Goal: Task Accomplishment & Management: Use online tool/utility

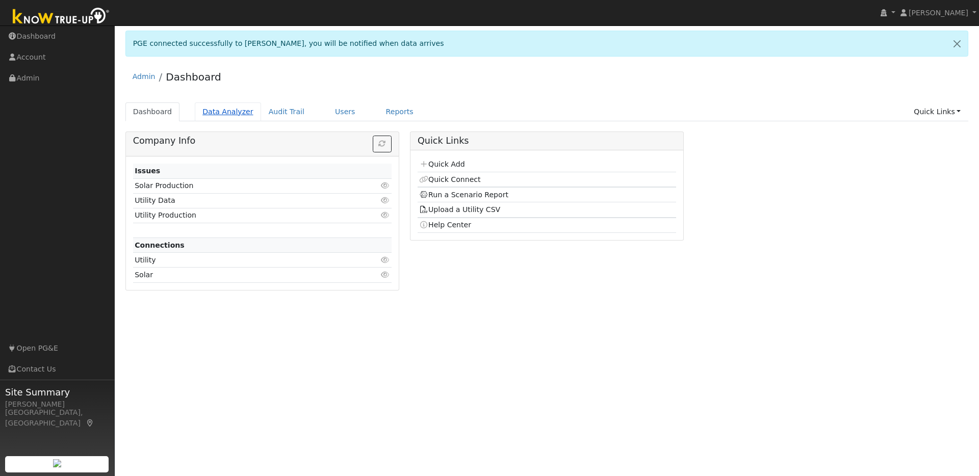
click at [223, 111] on link "Data Analyzer" at bounding box center [228, 112] width 66 height 19
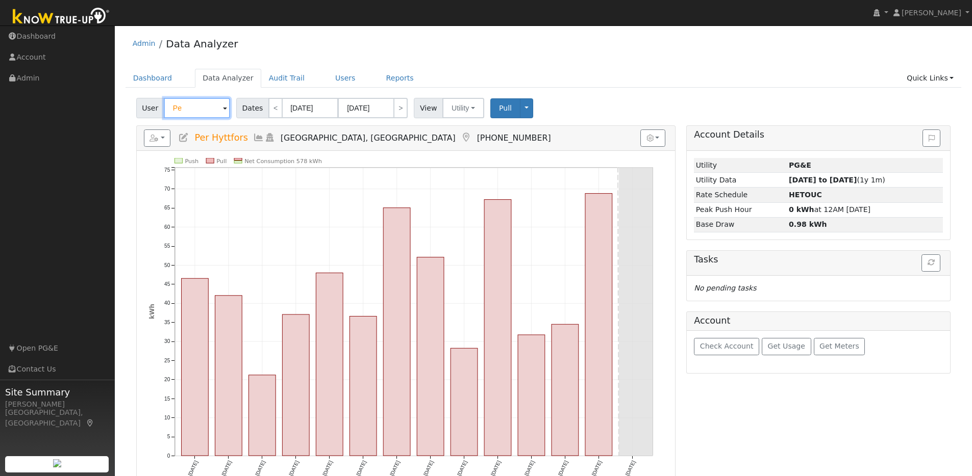
type input "P"
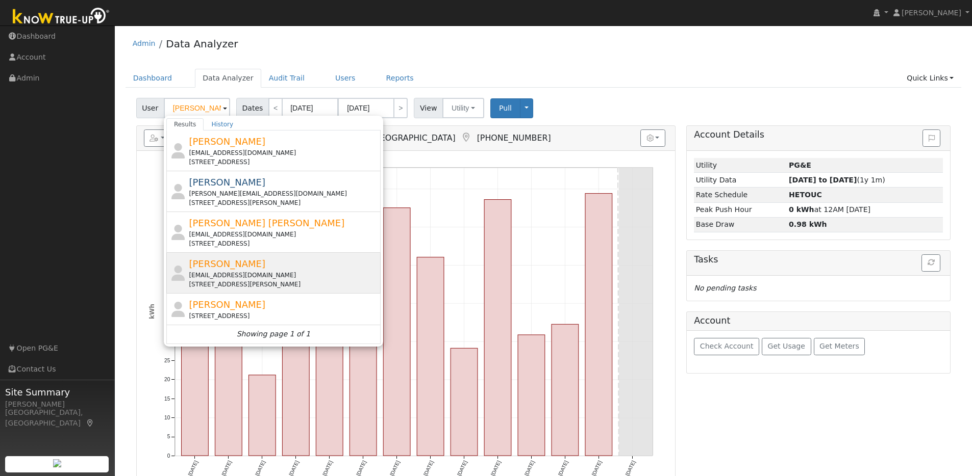
click at [326, 268] on div "[PERSON_NAME] [EMAIL_ADDRESS][DOMAIN_NAME] [STREET_ADDRESS][PERSON_NAME]" at bounding box center [283, 273] width 189 height 32
type input "[PERSON_NAME]"
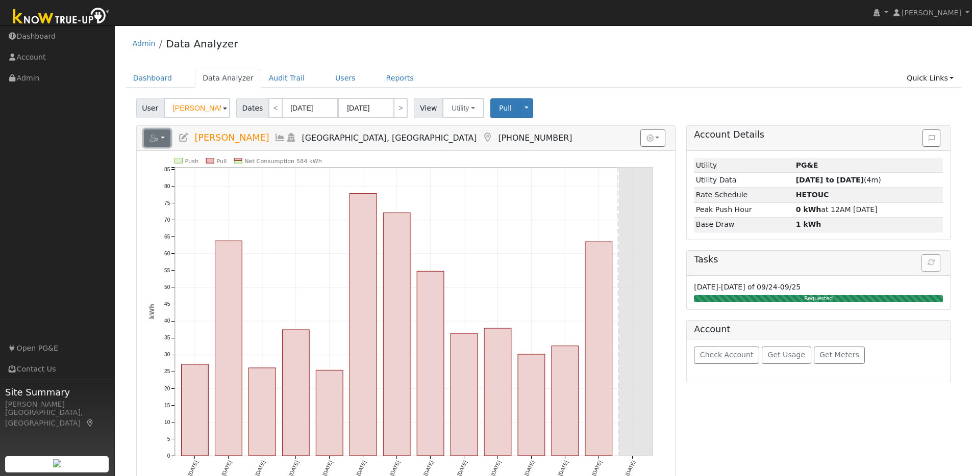
click at [165, 140] on button "button" at bounding box center [157, 138] width 27 height 17
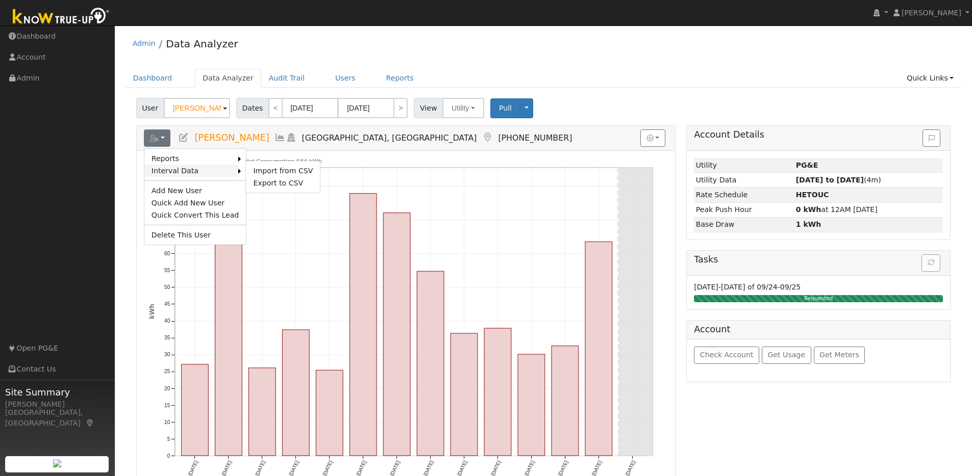
click at [187, 172] on link "Interval Data" at bounding box center [191, 171] width 94 height 12
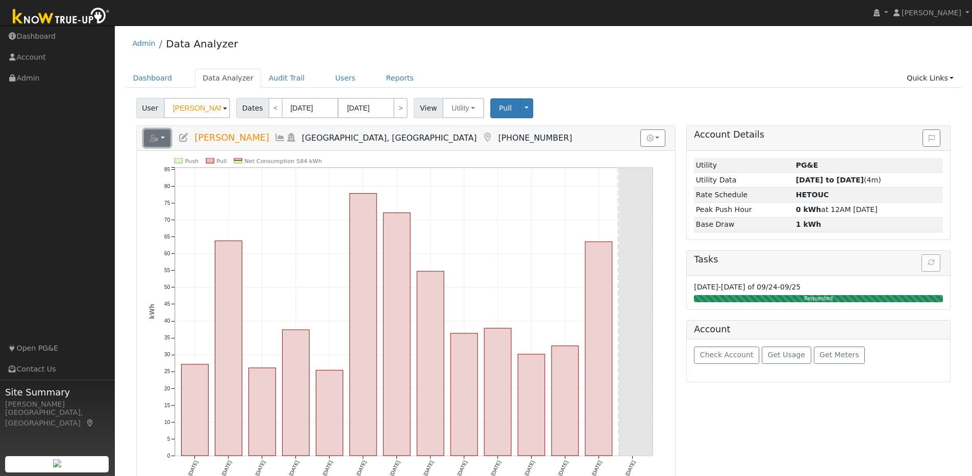
click at [166, 138] on button "button" at bounding box center [157, 138] width 27 height 17
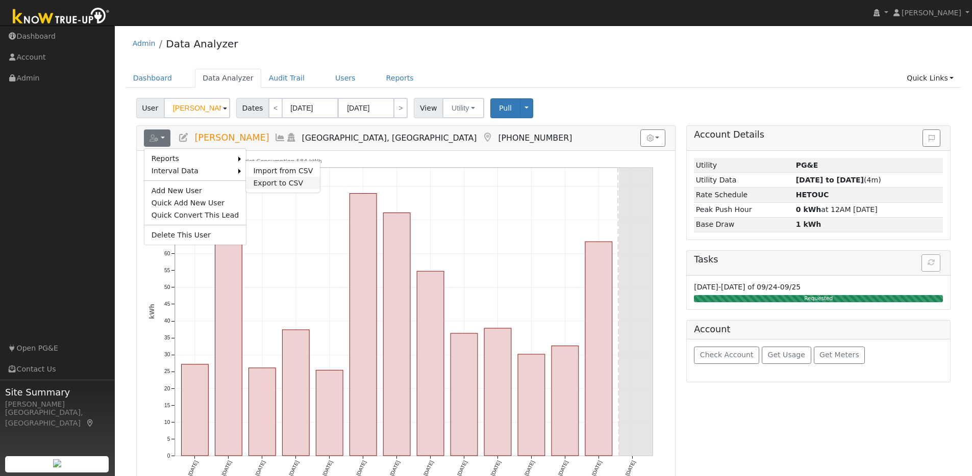
click at [258, 180] on link "Export to CSV" at bounding box center [283, 183] width 74 height 12
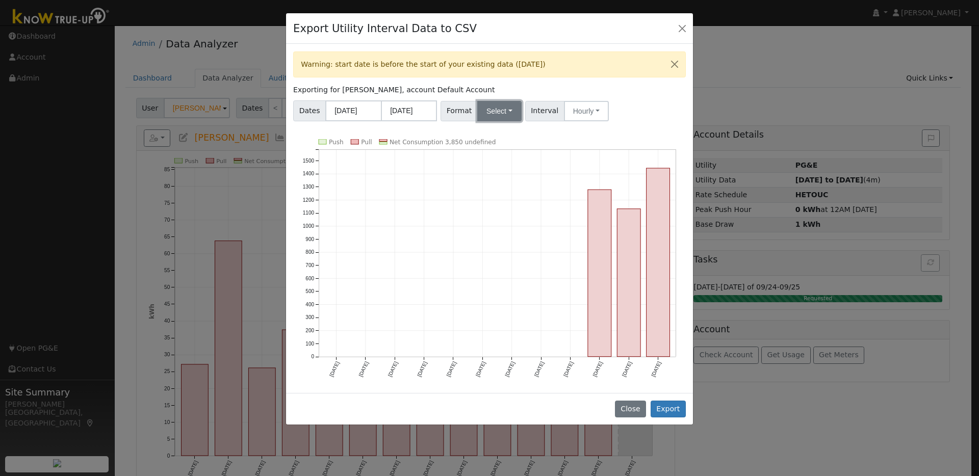
click at [514, 116] on button "Select" at bounding box center [499, 111] width 44 height 20
click at [498, 229] on link "OpenSolar" at bounding box center [512, 227] width 73 height 14
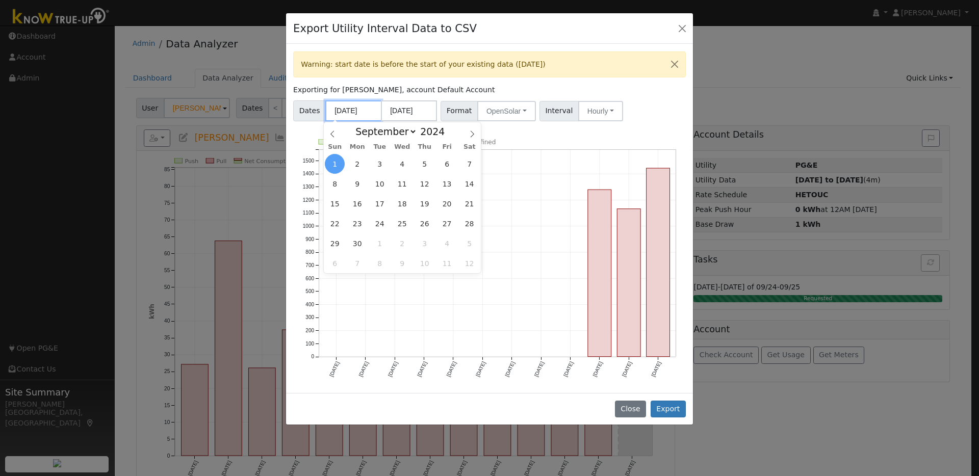
click at [373, 112] on input "[DATE]" at bounding box center [353, 110] width 56 height 21
click at [361, 166] on span "2" at bounding box center [357, 164] width 20 height 20
type input "[DATE]"
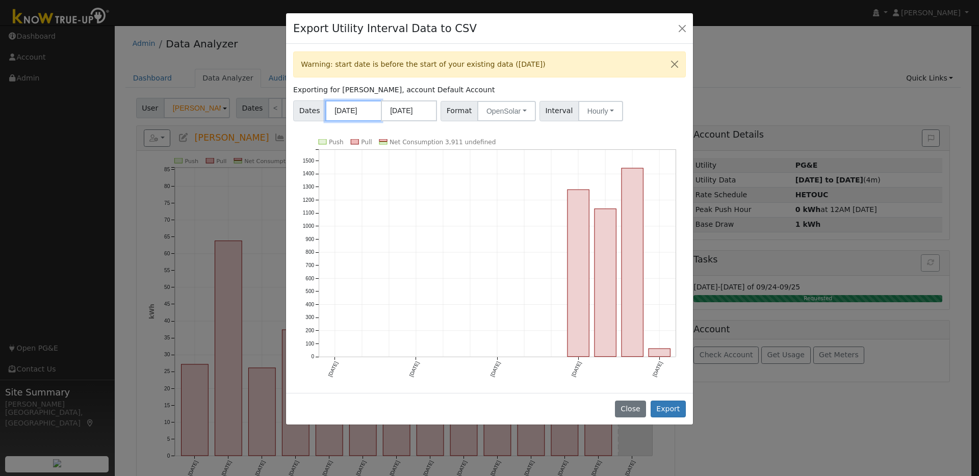
click at [373, 112] on input "[DATE]" at bounding box center [353, 110] width 56 height 21
click at [357, 243] on span "30" at bounding box center [357, 244] width 20 height 20
type input "[DATE]"
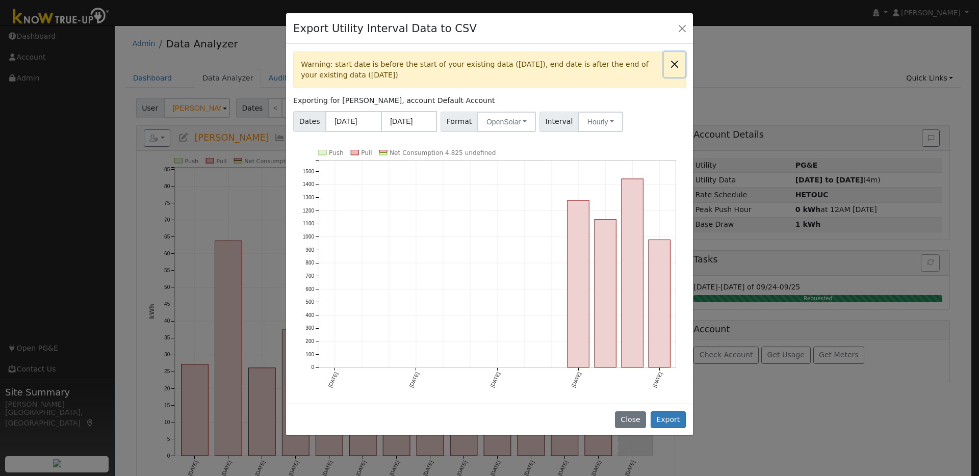
click at [676, 65] on button "Close" at bounding box center [674, 64] width 21 height 25
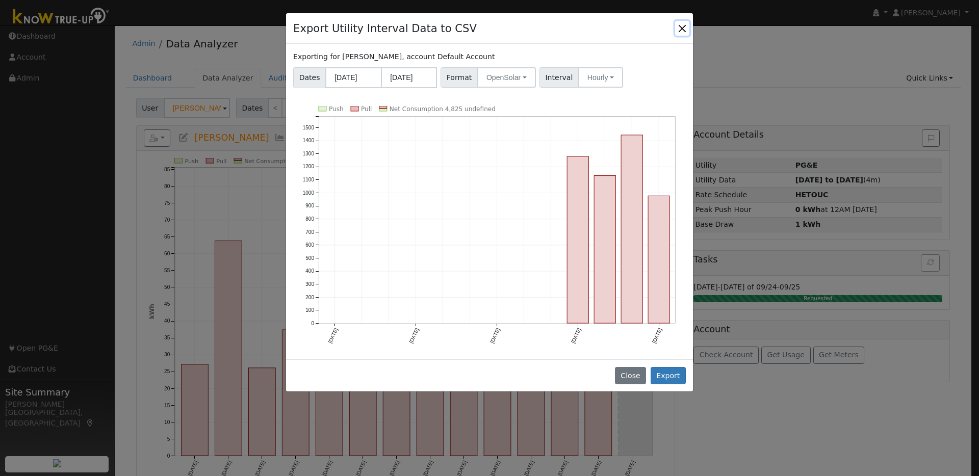
click at [689, 24] on button "Close" at bounding box center [682, 28] width 14 height 14
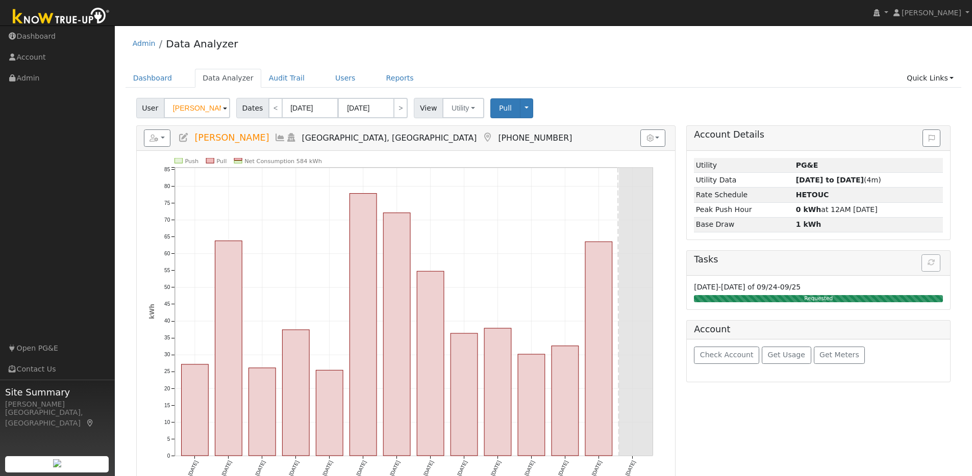
click at [933, 263] on h5 "Tasks" at bounding box center [818, 260] width 249 height 11
click at [878, 263] on h5 "Tasks" at bounding box center [818, 260] width 249 height 11
click at [864, 266] on div "Tasks" at bounding box center [818, 263] width 263 height 25
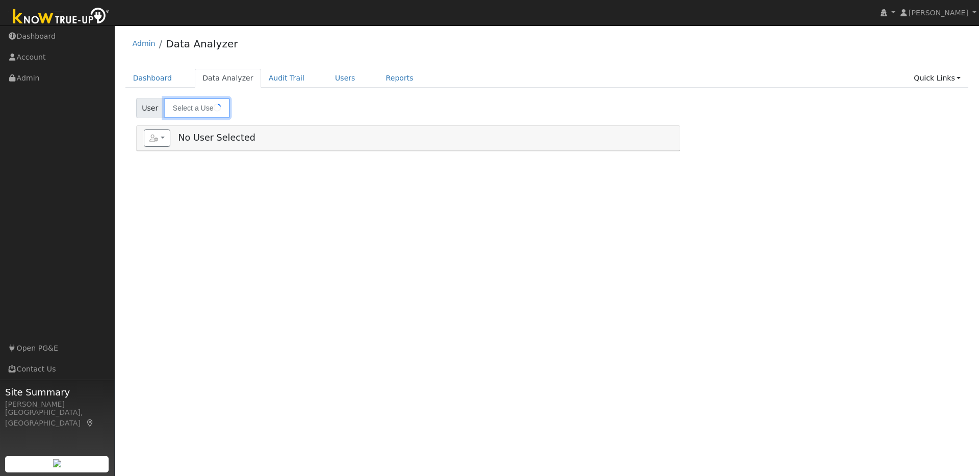
type input "[PERSON_NAME]"
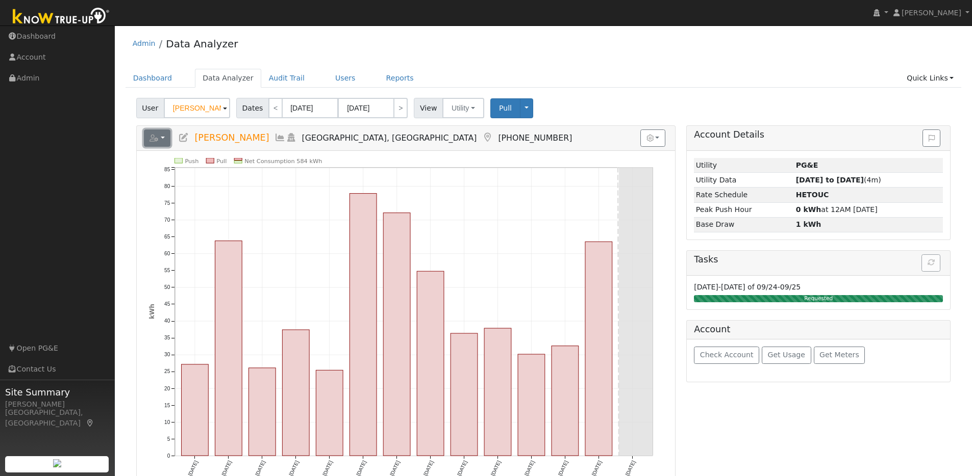
click at [162, 139] on button "button" at bounding box center [157, 138] width 27 height 17
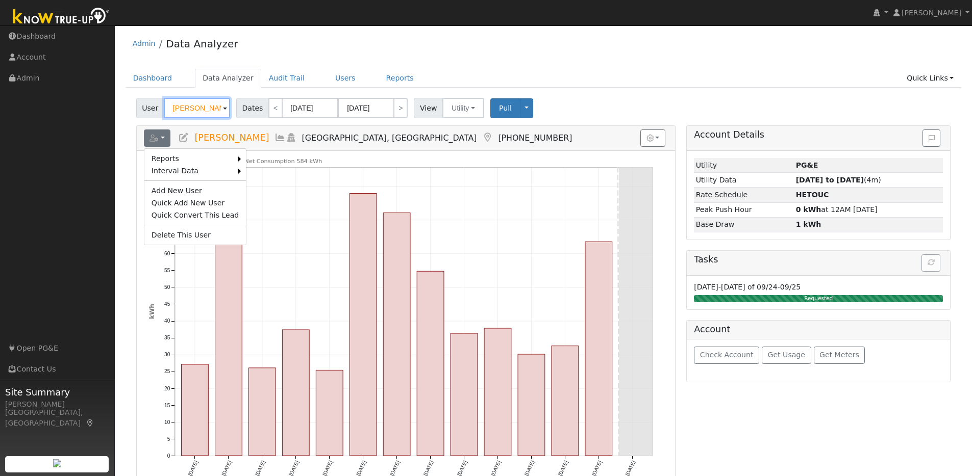
click at [219, 109] on input "Karen Schoenthaler" at bounding box center [197, 108] width 66 height 20
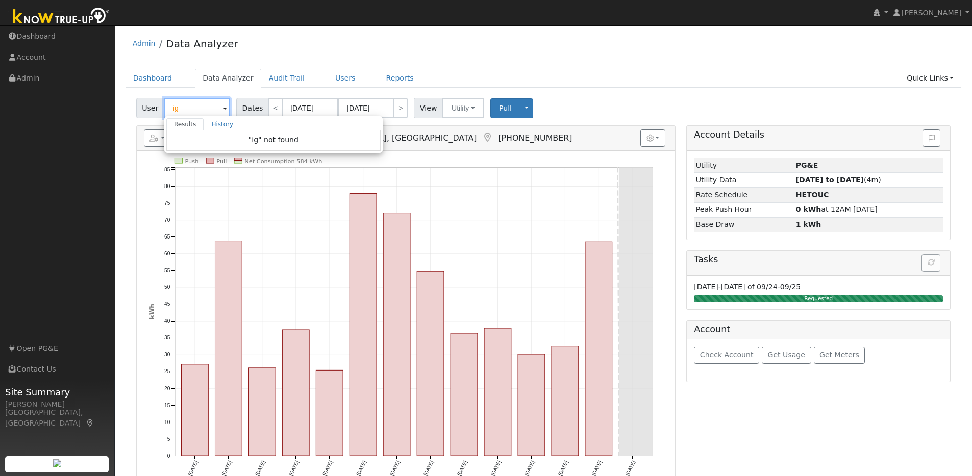
click at [191, 106] on input "ig" at bounding box center [197, 108] width 66 height 20
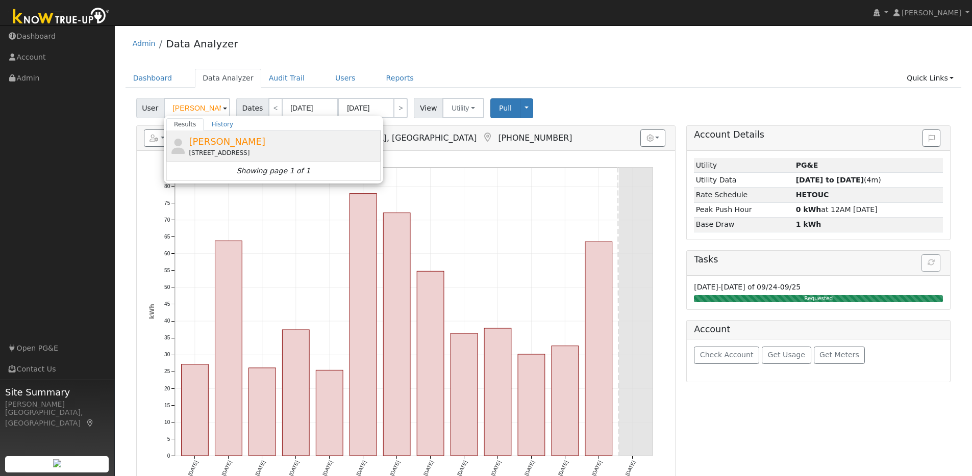
click at [296, 140] on div "Ignacio Gil 1324 Club Lane, Richmond, CA 94803" at bounding box center [283, 146] width 189 height 23
type input "Ignacio Gil"
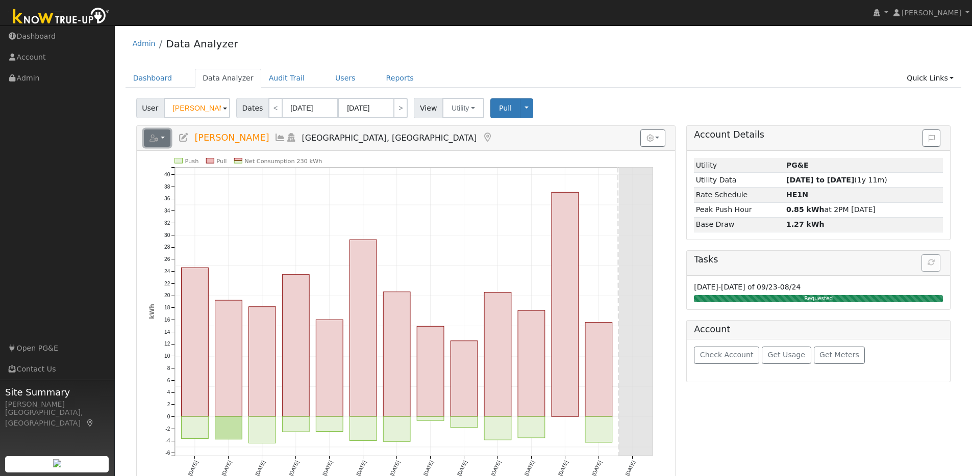
click at [165, 137] on button "button" at bounding box center [157, 138] width 27 height 17
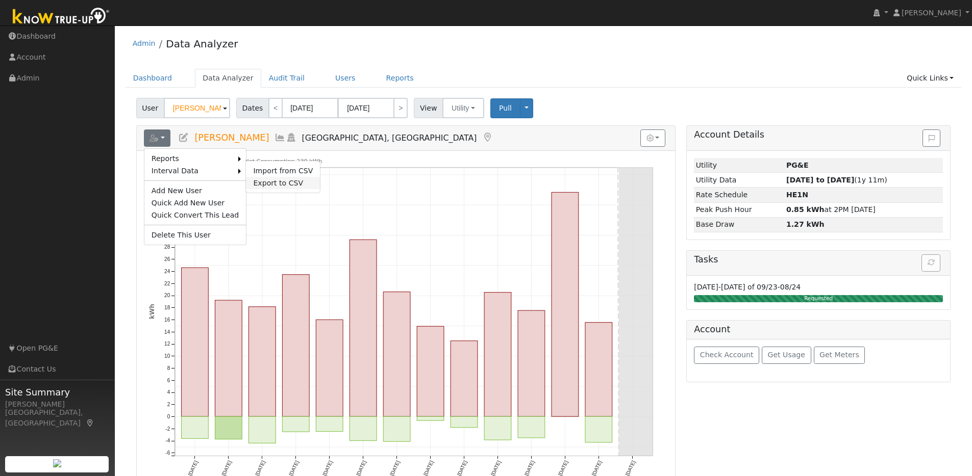
click at [265, 183] on link "Export to CSV" at bounding box center [283, 183] width 74 height 12
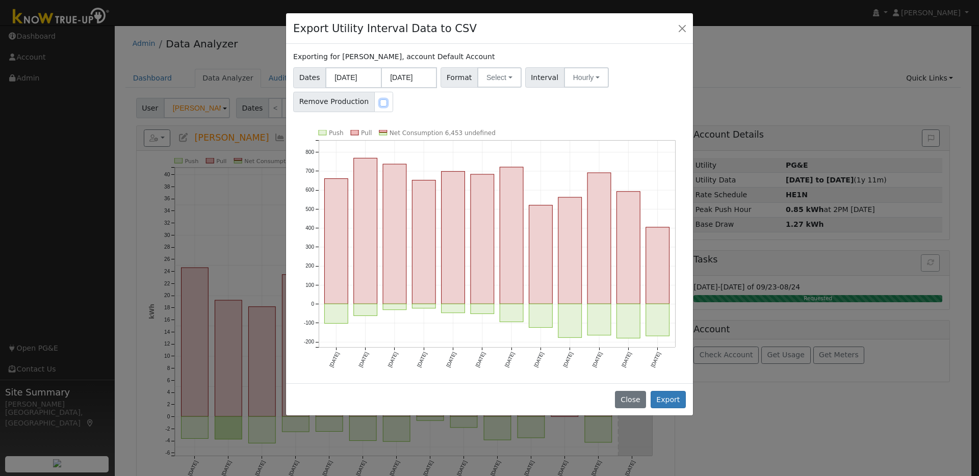
click at [380, 105] on input "checkbox" at bounding box center [383, 102] width 7 height 7
checkbox input "true"
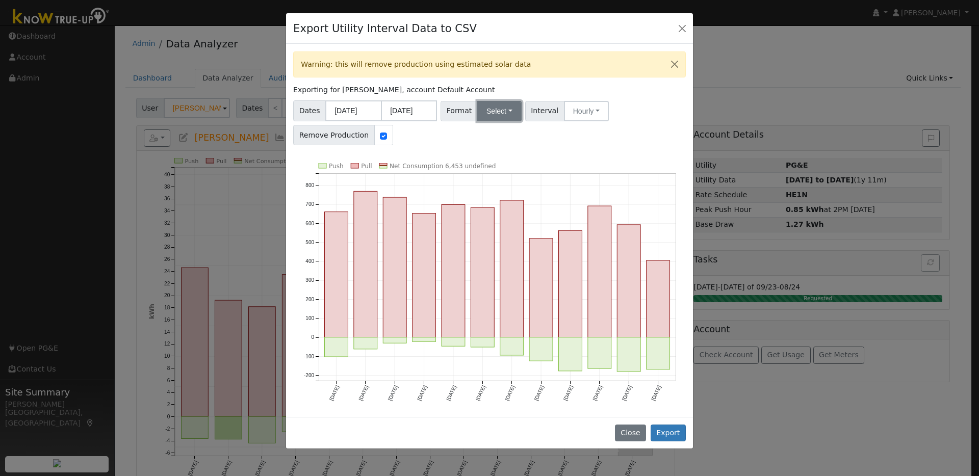
click at [505, 111] on button "Select" at bounding box center [499, 111] width 44 height 20
click at [501, 229] on link "OpenSolar" at bounding box center [512, 227] width 73 height 14
click at [668, 435] on button "Export" at bounding box center [668, 433] width 35 height 17
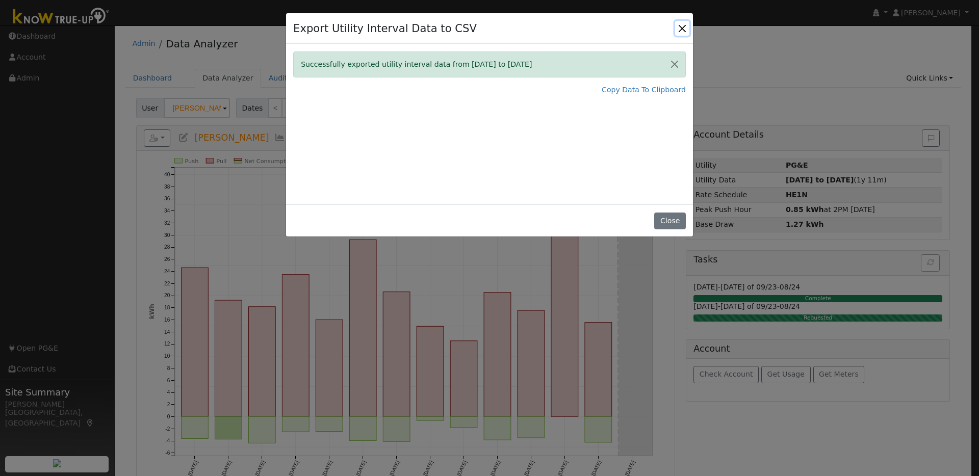
click at [677, 25] on button "Close" at bounding box center [682, 28] width 14 height 14
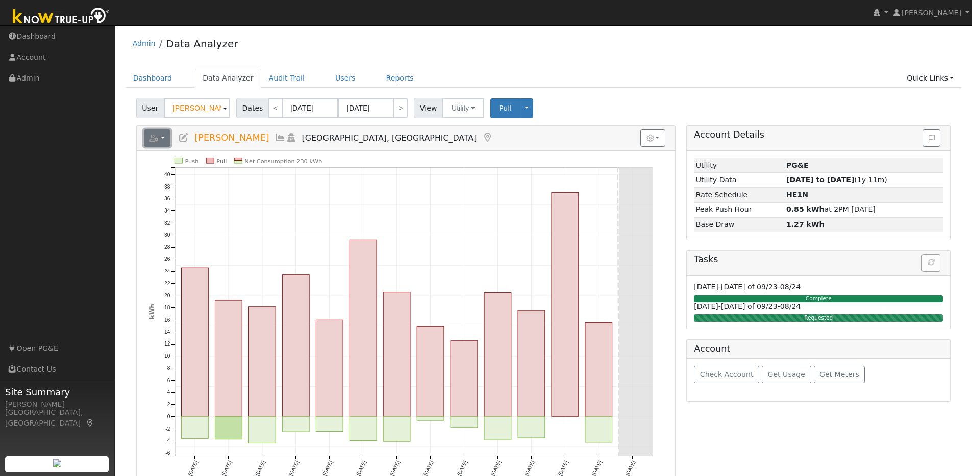
click at [166, 140] on button "button" at bounding box center [157, 138] width 27 height 17
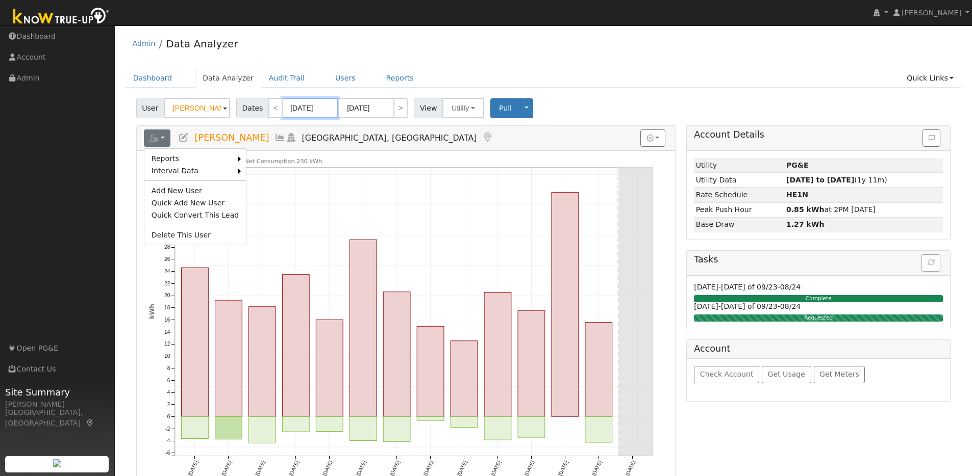
click at [326, 102] on input "[DATE]" at bounding box center [310, 108] width 56 height 20
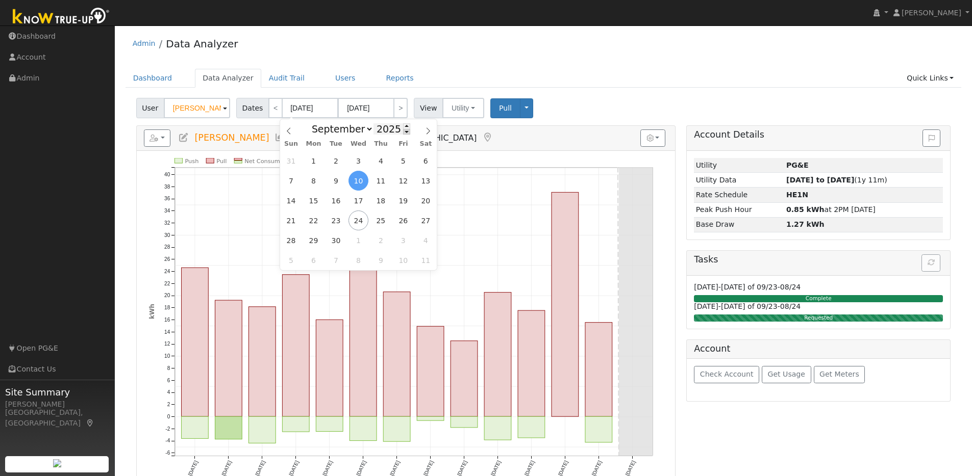
click at [404, 131] on span at bounding box center [406, 132] width 7 height 6
type input "2024"
click at [292, 158] on span "1" at bounding box center [291, 161] width 20 height 20
type input "[DATE]"
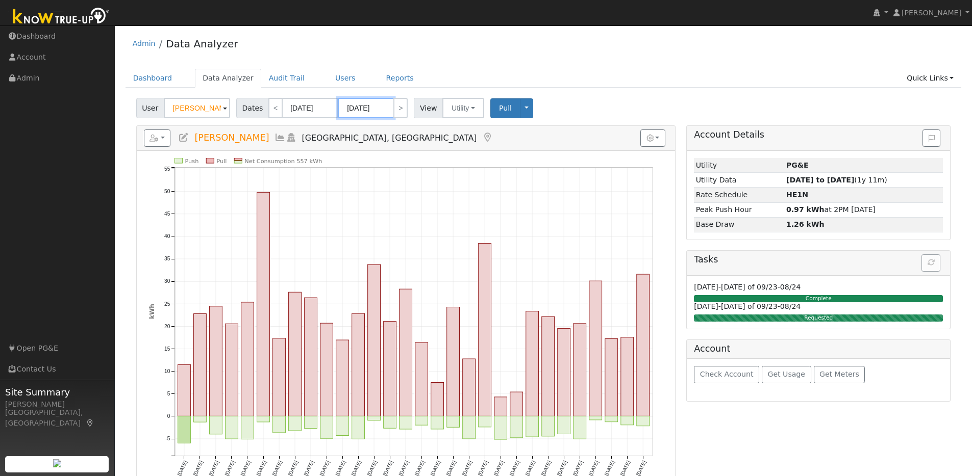
click at [385, 107] on input "[DATE]" at bounding box center [366, 108] width 56 height 20
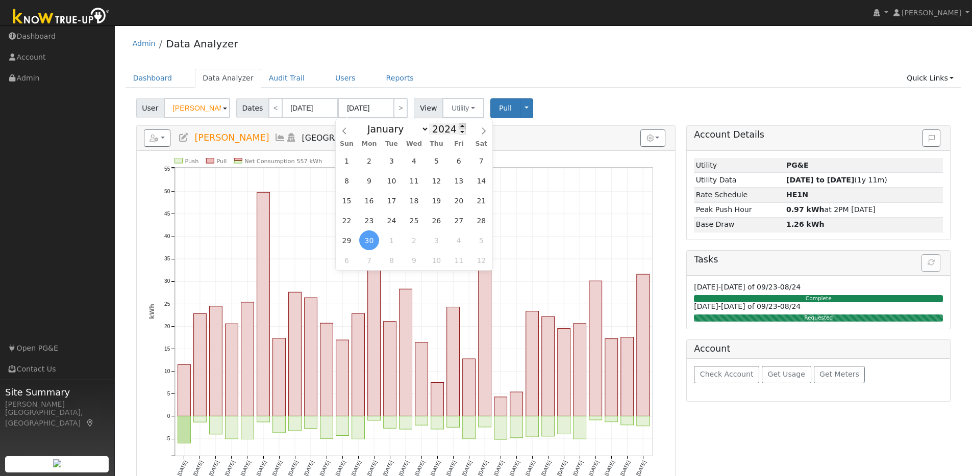
click at [459, 124] on span at bounding box center [462, 126] width 7 height 6
type input "2025"
click at [366, 156] on span "1" at bounding box center [369, 161] width 20 height 20
type input "[DATE]"
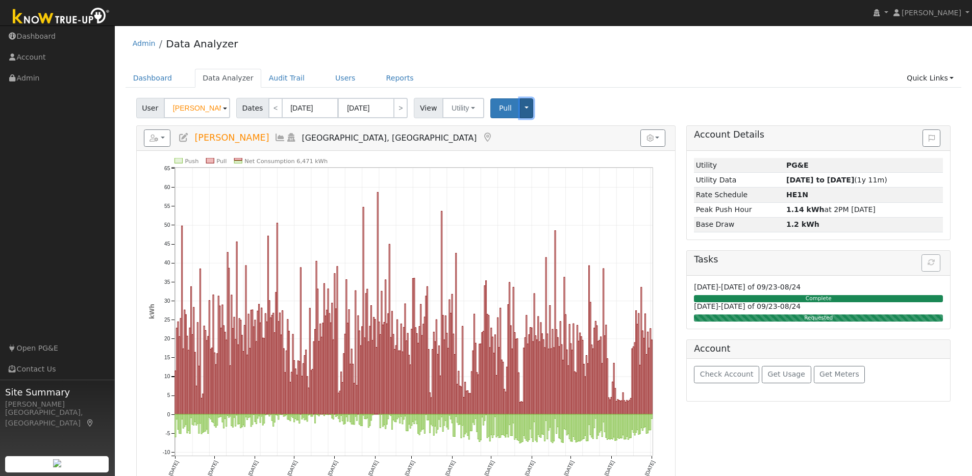
click at [520, 109] on button "Toggle Dropdown" at bounding box center [526, 108] width 13 height 20
click at [536, 134] on link "View" at bounding box center [559, 130] width 78 height 14
click at [173, 137] on h5 "Reports Scenario Health Check Energy Audit Account Timeline User Audit Trail In…" at bounding box center [406, 138] width 524 height 17
click at [167, 138] on button "button" at bounding box center [157, 138] width 27 height 17
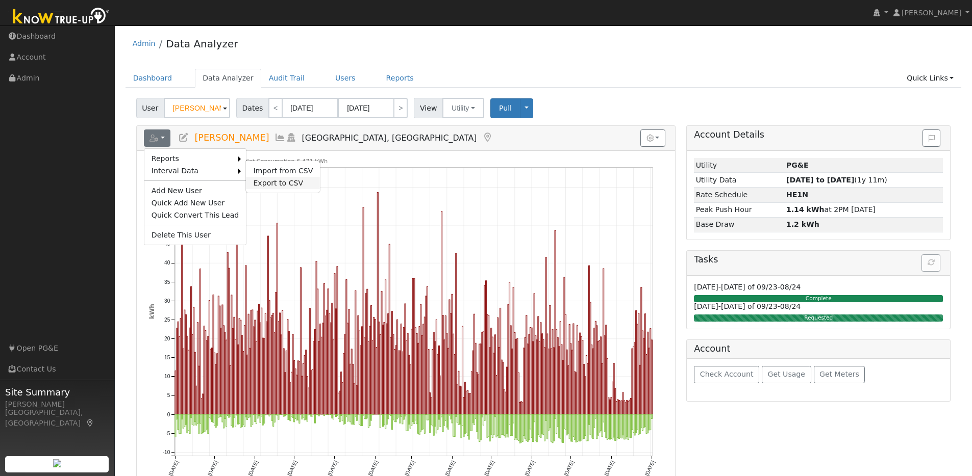
click at [267, 185] on link "Export to CSV" at bounding box center [283, 183] width 74 height 12
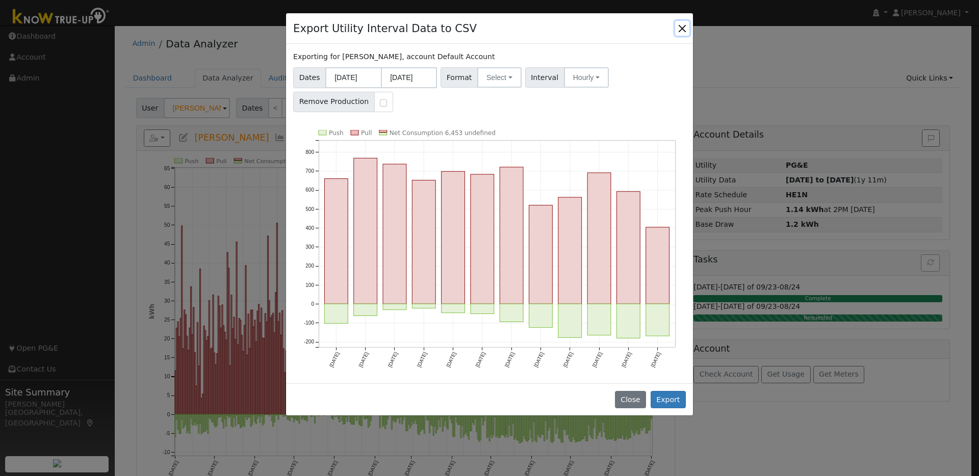
click at [682, 28] on button "Close" at bounding box center [682, 28] width 14 height 14
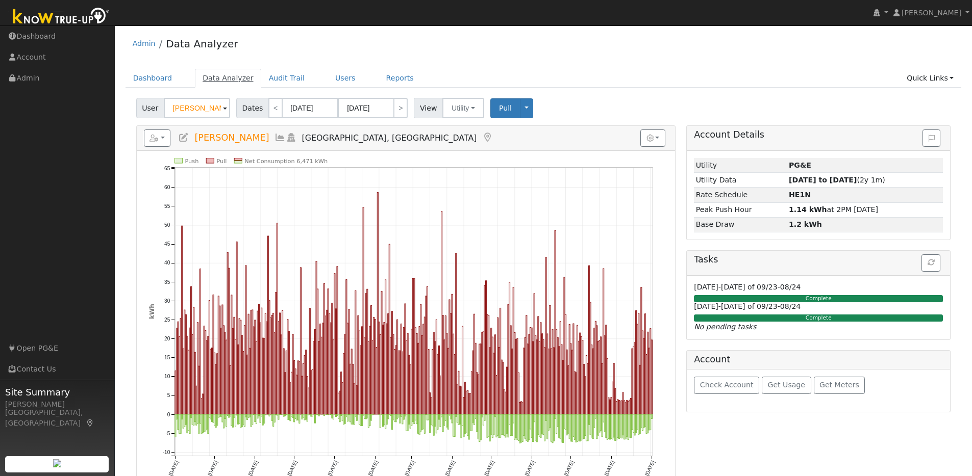
click at [218, 80] on link "Data Analyzer" at bounding box center [228, 78] width 66 height 19
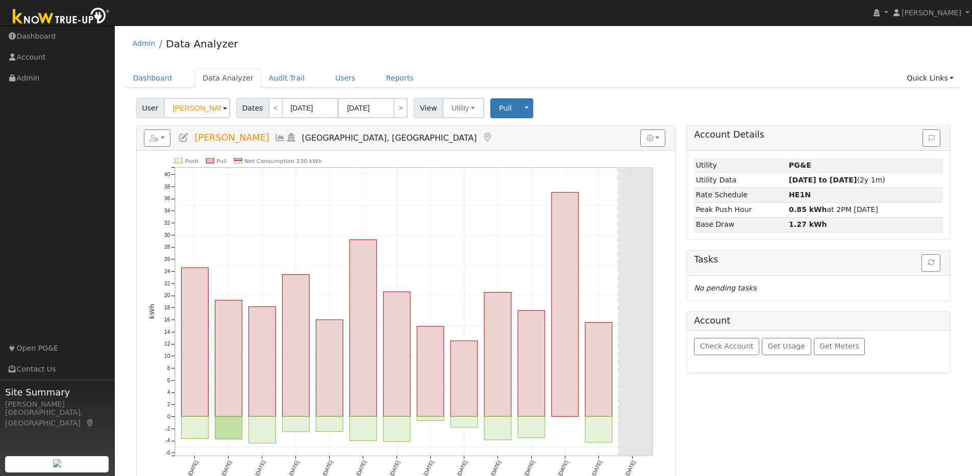
drag, startPoint x: 212, startPoint y: 109, endPoint x: 153, endPoint y: 106, distance: 59.8
click at [153, 106] on div "User Ignacio Gil" at bounding box center [184, 108] width 96 height 20
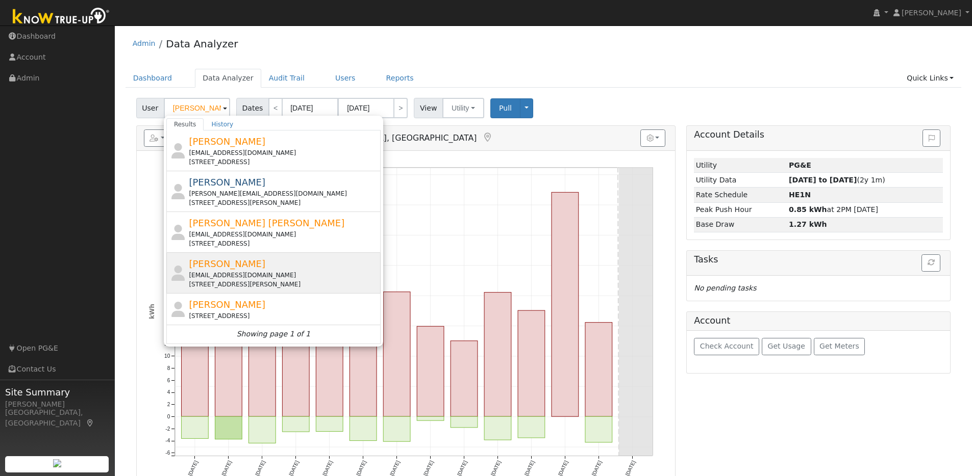
click at [340, 268] on div "Karen Schoenthaler karenschoethaler@gmail.com 24 Huntoon Court, Walnut Creek, C…" at bounding box center [283, 273] width 189 height 32
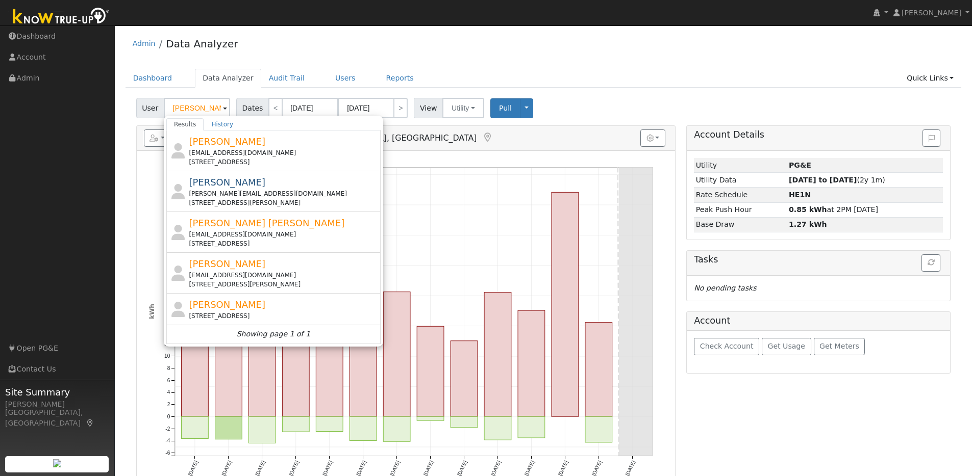
type input "Karen Schoenthaler"
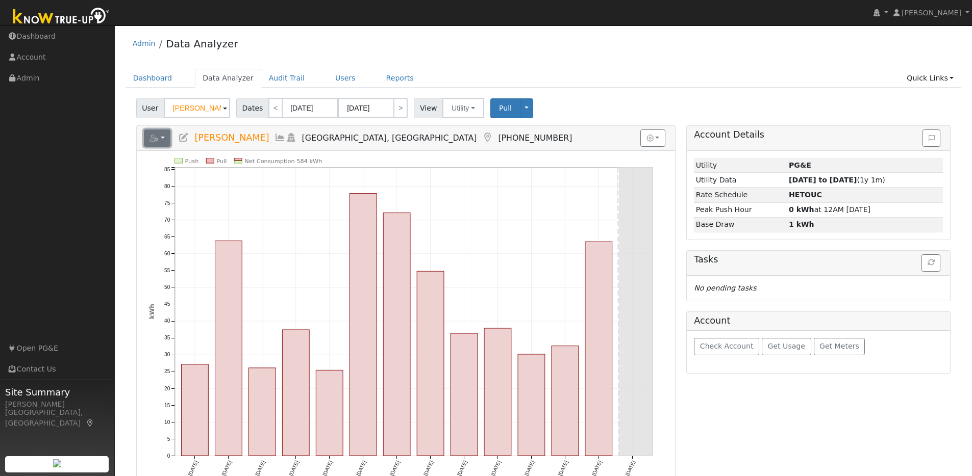
click at [159, 137] on button "button" at bounding box center [157, 138] width 27 height 17
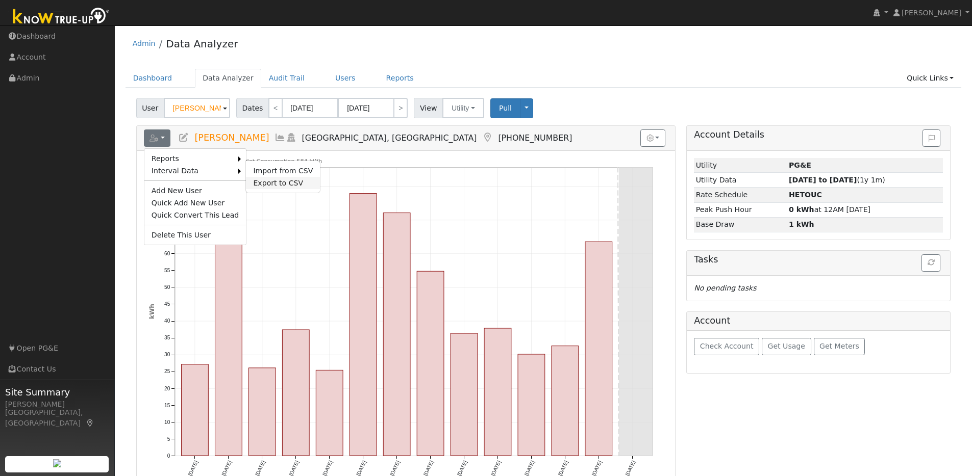
click at [256, 178] on link "Export to CSV" at bounding box center [283, 183] width 74 height 12
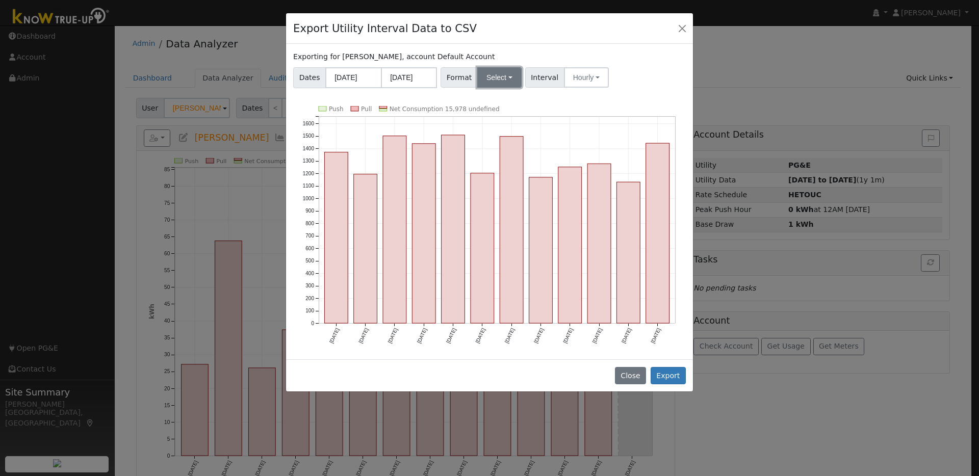
click at [499, 81] on button "Select" at bounding box center [499, 77] width 44 height 20
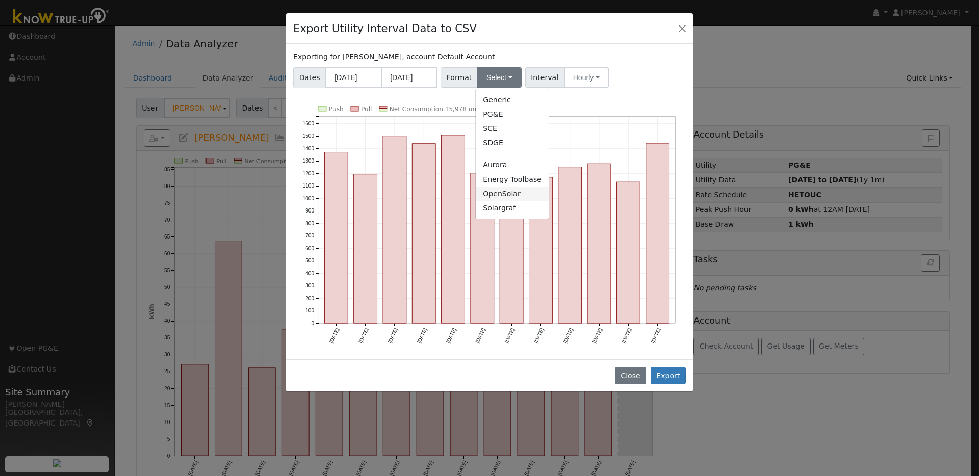
click at [495, 192] on link "OpenSolar" at bounding box center [512, 194] width 73 height 14
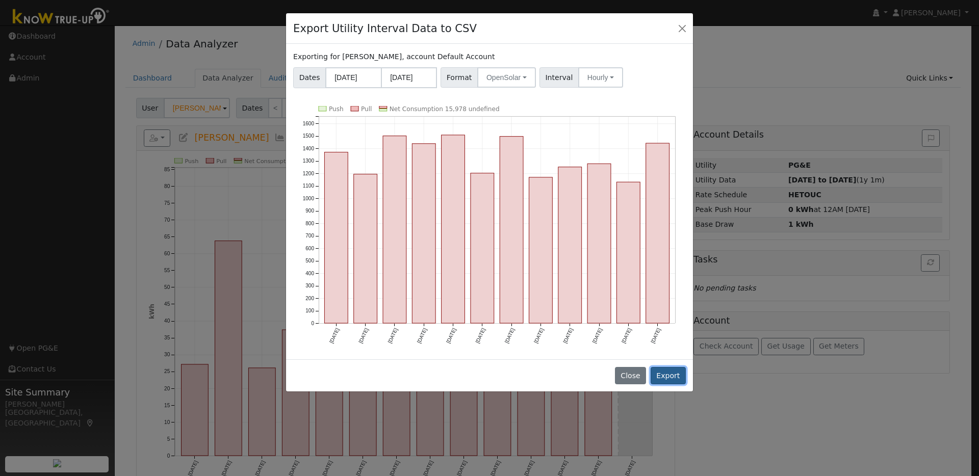
click at [675, 379] on button "Export" at bounding box center [668, 375] width 35 height 17
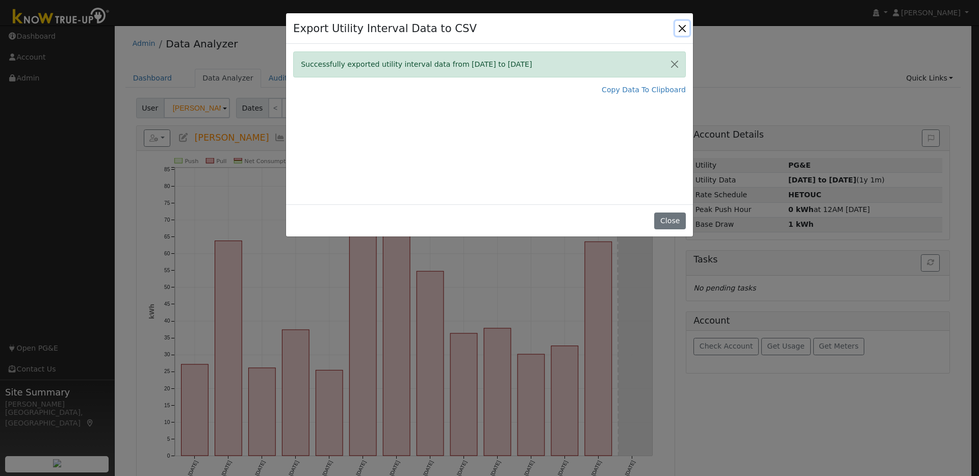
click at [680, 27] on button "Close" at bounding box center [682, 28] width 14 height 14
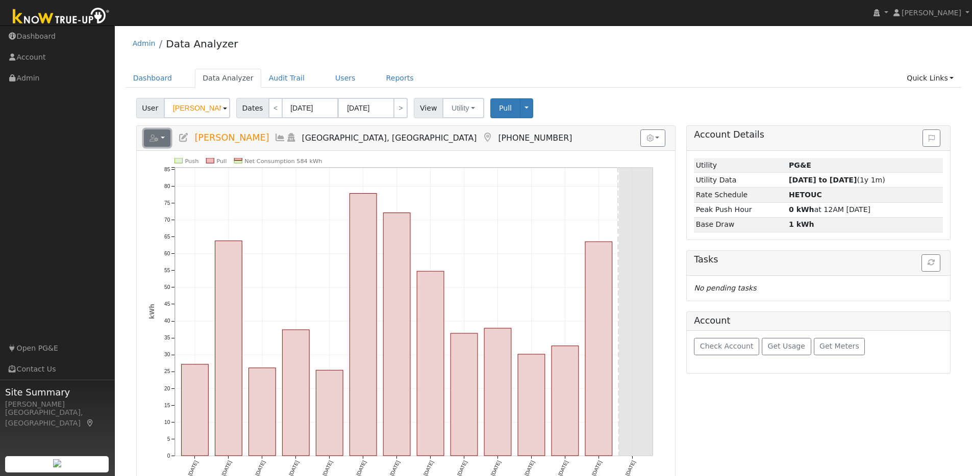
click at [159, 136] on button "button" at bounding box center [157, 138] width 27 height 17
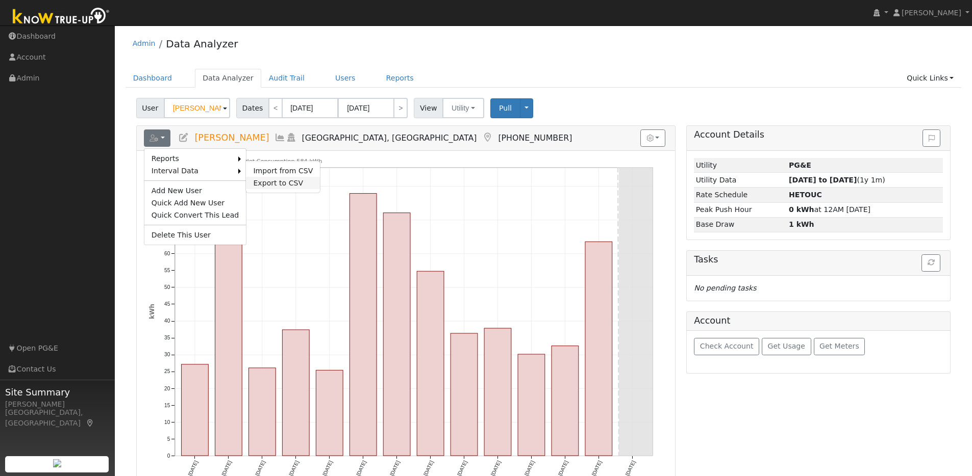
click at [255, 182] on link "Export to CSV" at bounding box center [283, 183] width 74 height 12
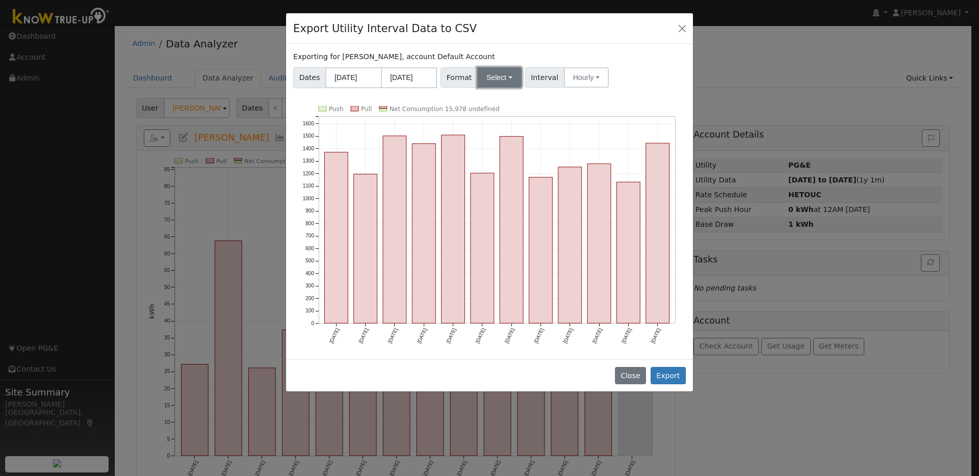
click at [508, 77] on button "Select" at bounding box center [499, 77] width 44 height 20
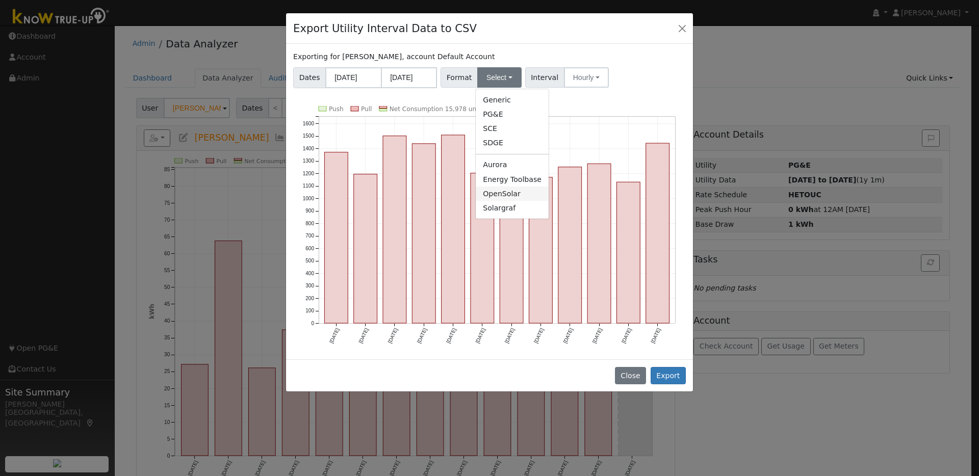
click at [499, 193] on link "OpenSolar" at bounding box center [512, 194] width 73 height 14
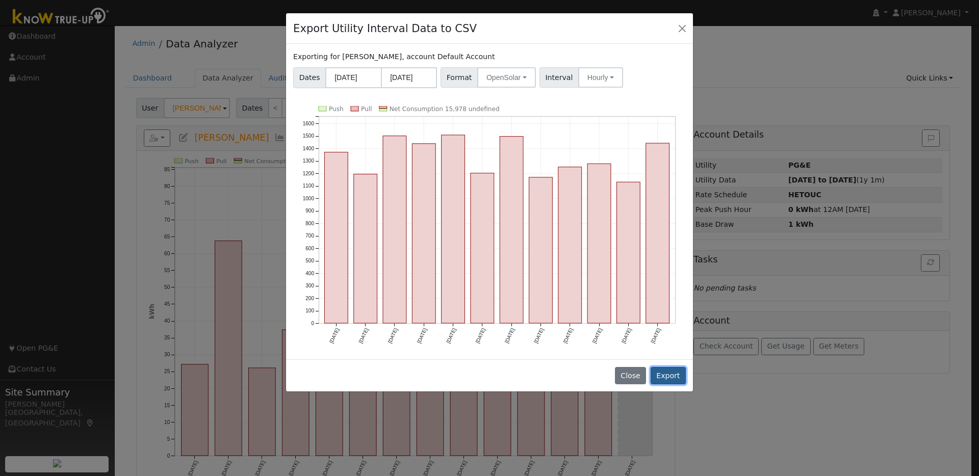
click at [666, 378] on button "Export" at bounding box center [668, 375] width 35 height 17
